Goal: Find specific fact: Find contact information

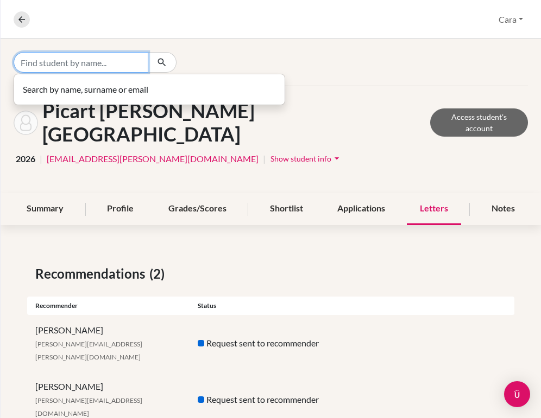
click at [112, 64] on input "Find student by name..." at bounding box center [81, 62] width 135 height 21
type input "p"
type input "risi"
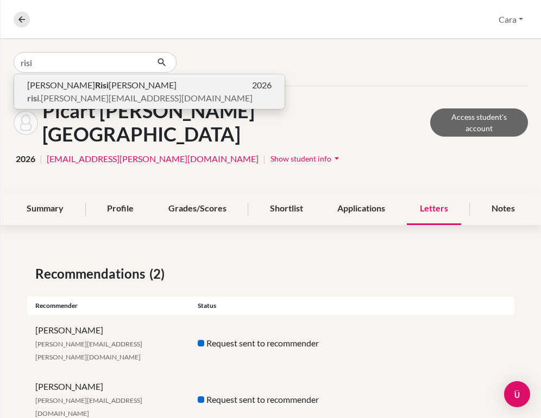
click at [125, 82] on p "[PERSON_NAME] [PERSON_NAME] 2026" at bounding box center [149, 85] width 244 height 13
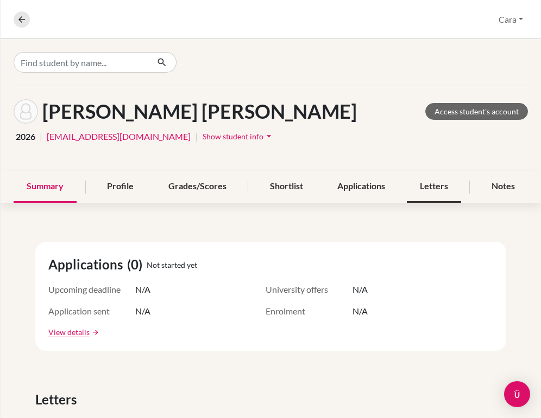
click at [417, 185] on div "Letters" at bounding box center [434, 187] width 54 height 32
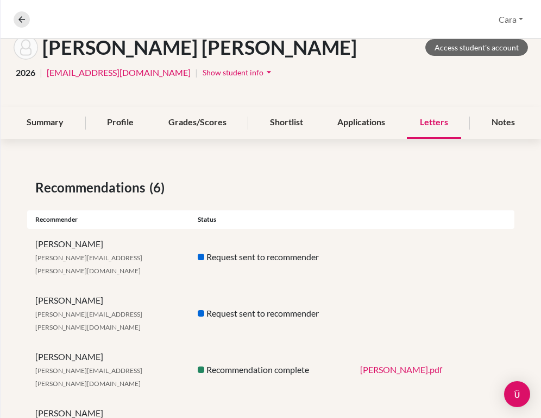
scroll to position [161, 0]
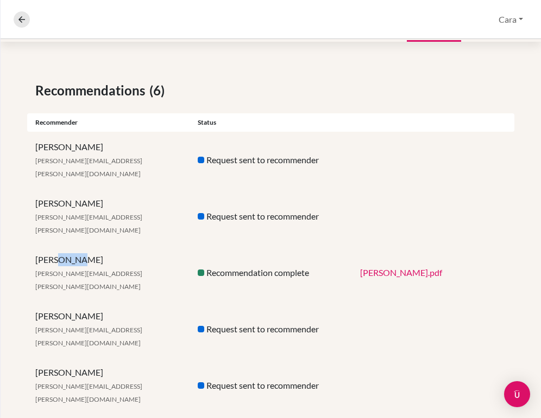
drag, startPoint x: 93, startPoint y: 233, endPoint x: 58, endPoint y: 233, distance: 35.3
click at [58, 253] on div "Cody Dahms [EMAIL_ADDRESS][PERSON_NAME][DOMAIN_NAME]" at bounding box center [108, 272] width 162 height 39
copy div "[PERSON_NAME]"
